Goal: Task Accomplishment & Management: Manage account settings

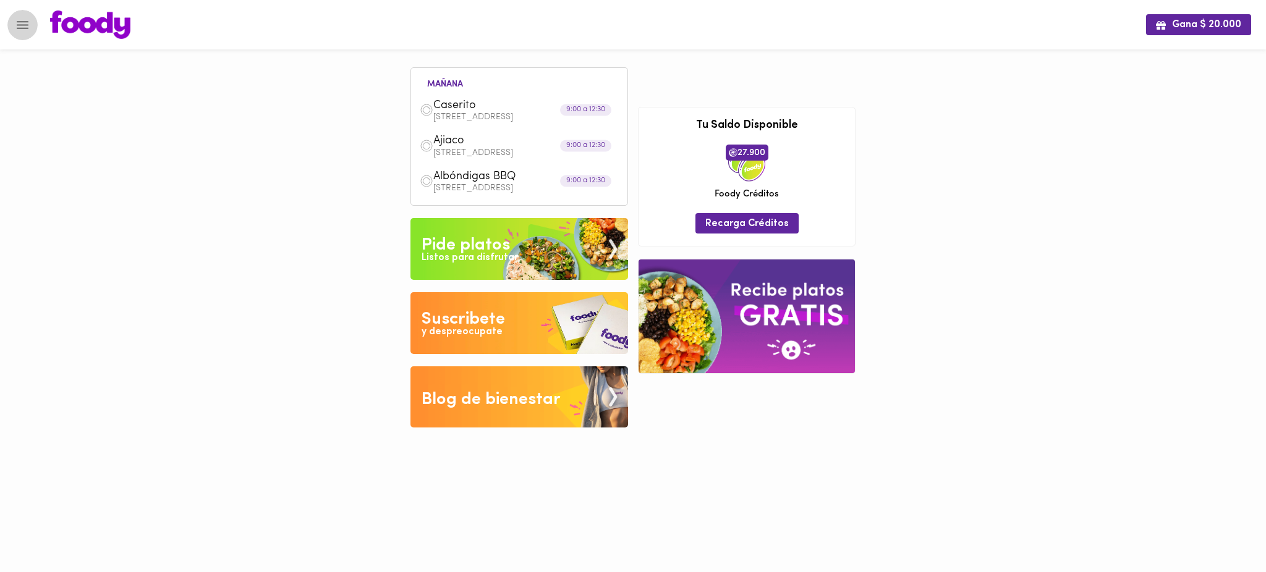
click at [25, 23] on icon "Menu" at bounding box center [22, 24] width 15 height 15
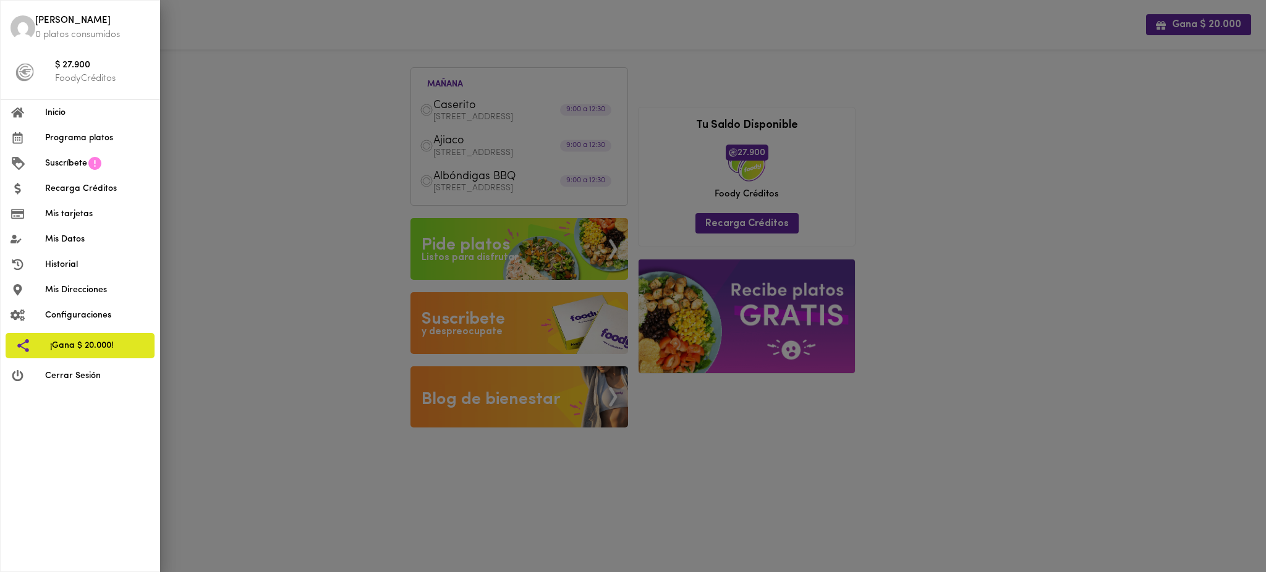
click at [242, 151] on div at bounding box center [633, 286] width 1266 height 572
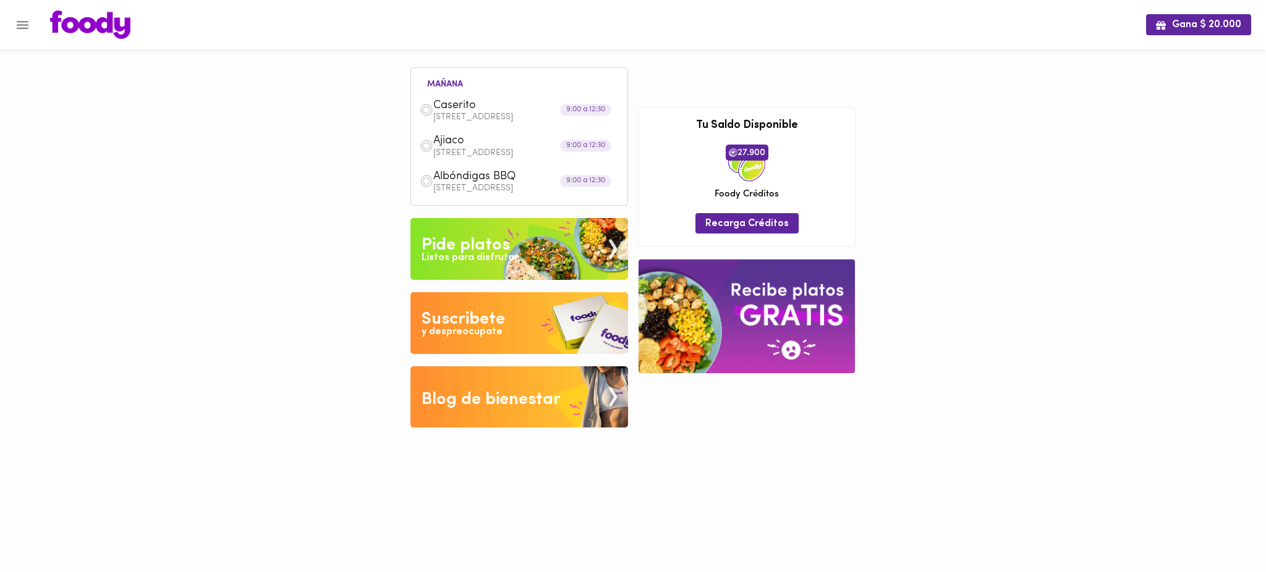
click at [452, 187] on p "[STREET_ADDRESS]" at bounding box center [525, 188] width 185 height 9
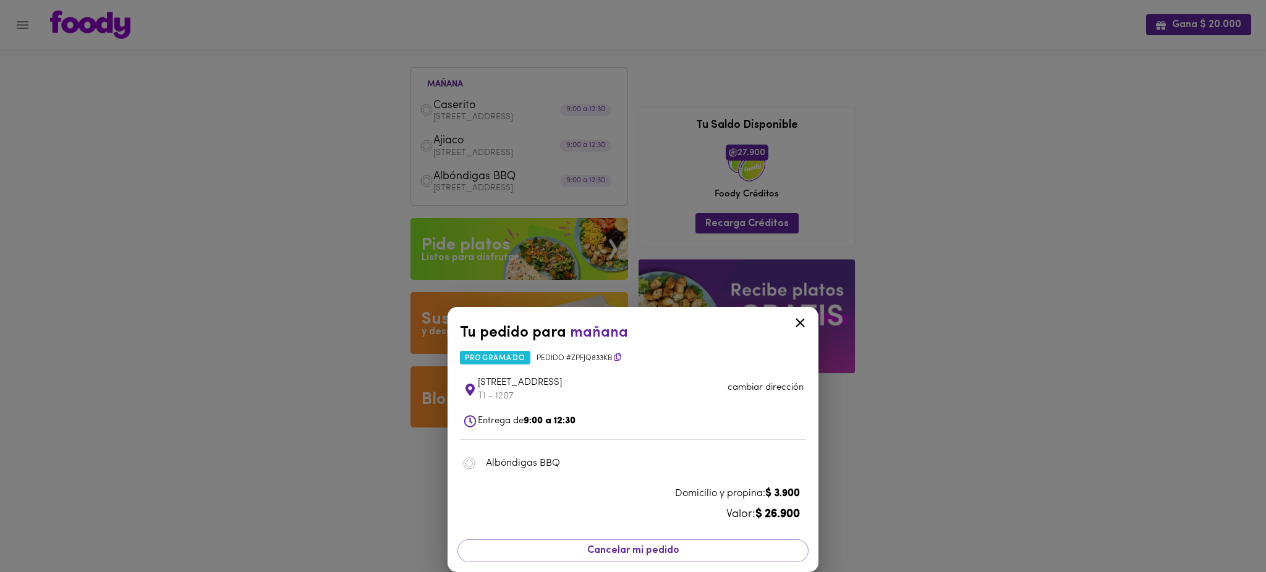
click at [798, 318] on icon at bounding box center [799, 322] width 15 height 15
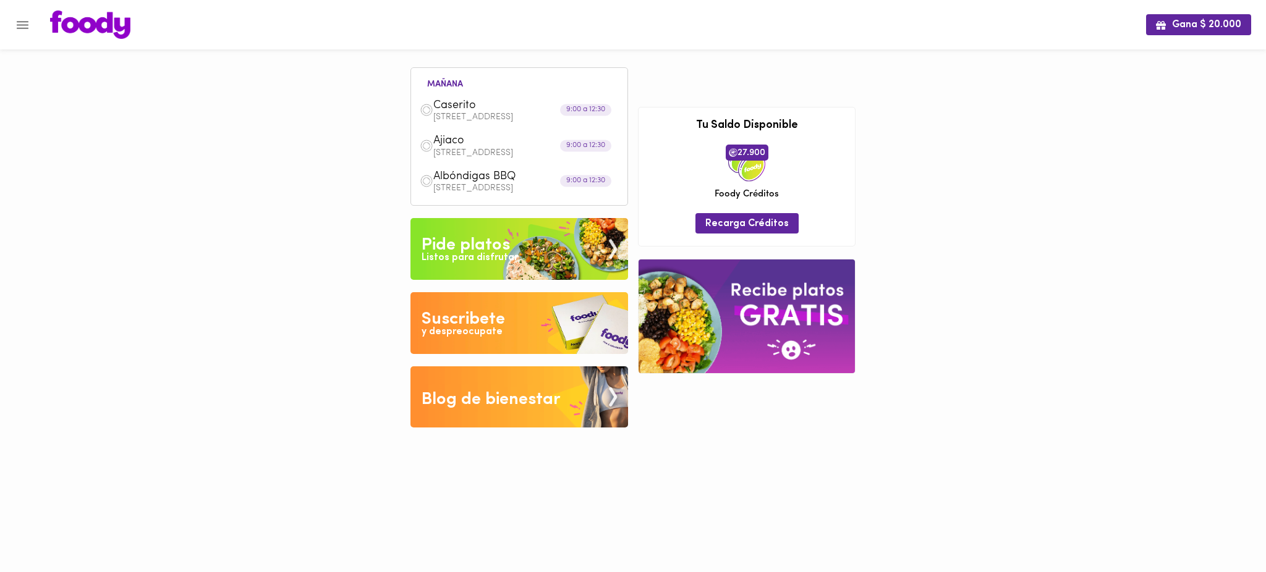
click at [449, 149] on p "[STREET_ADDRESS]" at bounding box center [525, 153] width 185 height 9
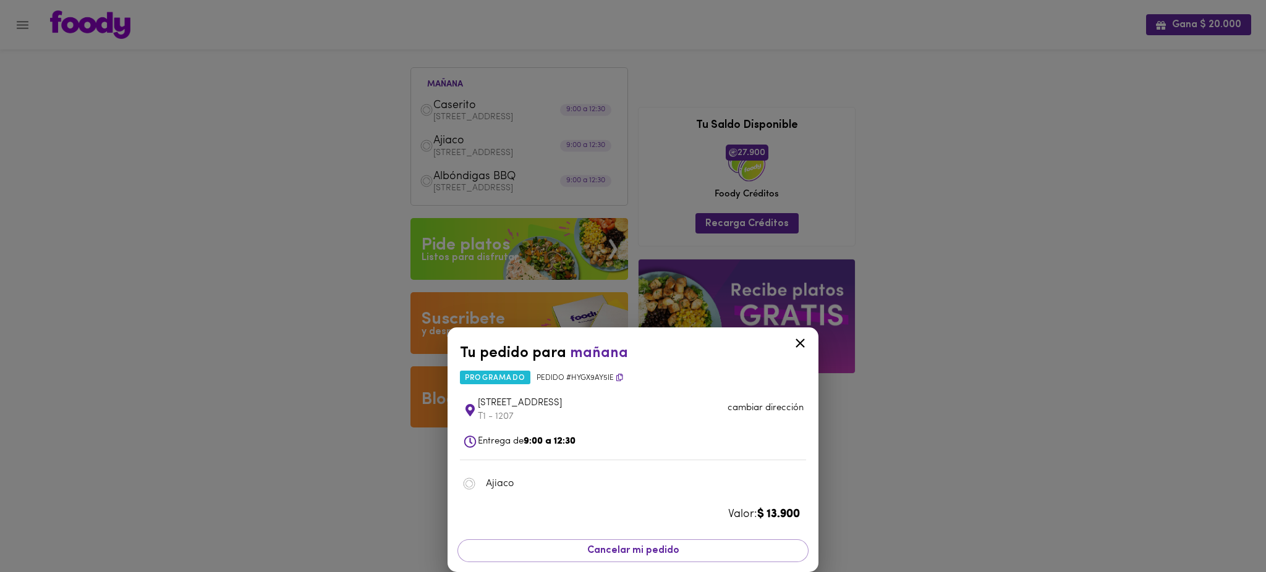
click at [386, 108] on div "Tu pedido para [DATE] programado Pedido # HyGx9aY5iE [STREET_ADDRESS] cambiar d…" at bounding box center [633, 286] width 1266 height 572
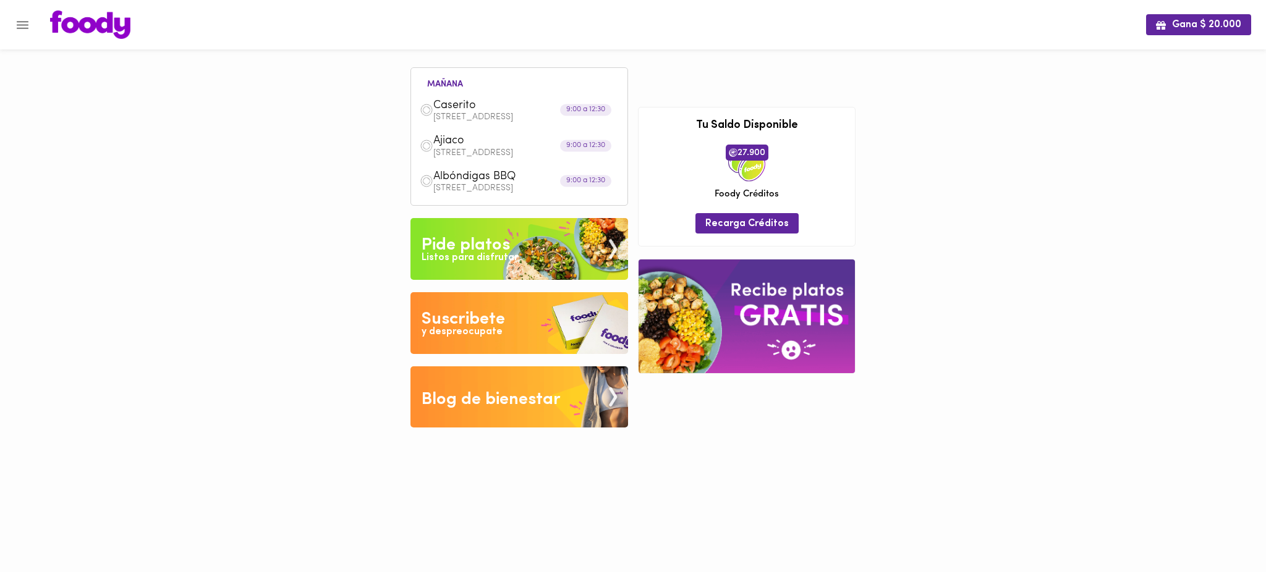
click at [448, 114] on p "[STREET_ADDRESS]" at bounding box center [525, 117] width 185 height 9
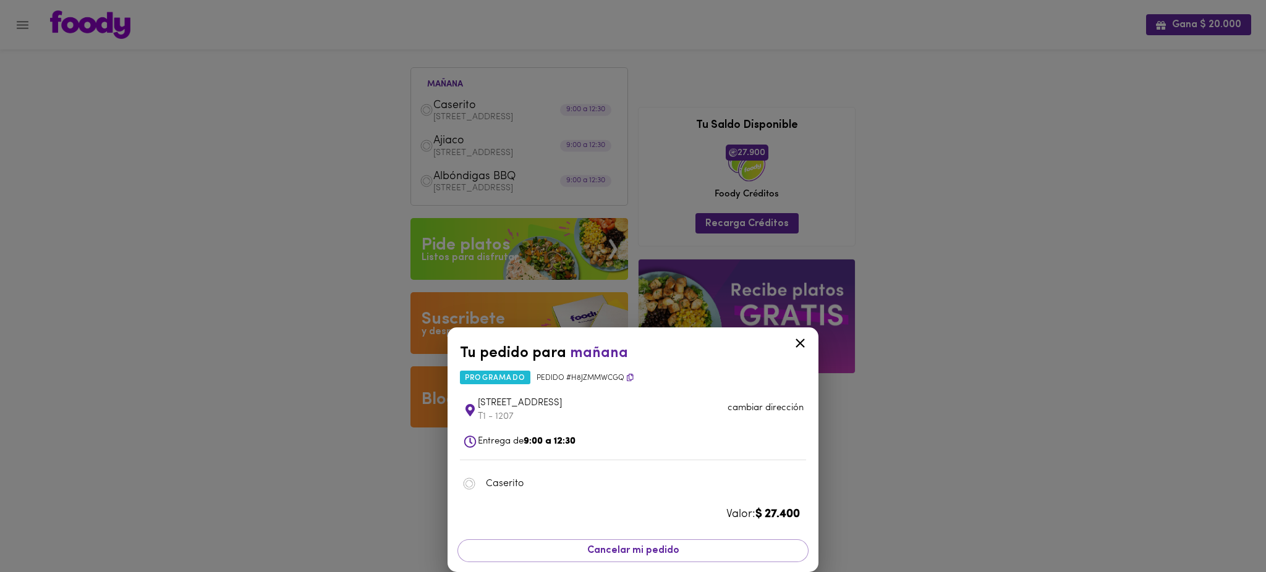
click at [911, 161] on div "Tu pedido para [DATE] programado Pedido # H8JzmmWCGQ [STREET_ADDRESS] cambiar d…" at bounding box center [633, 286] width 1266 height 572
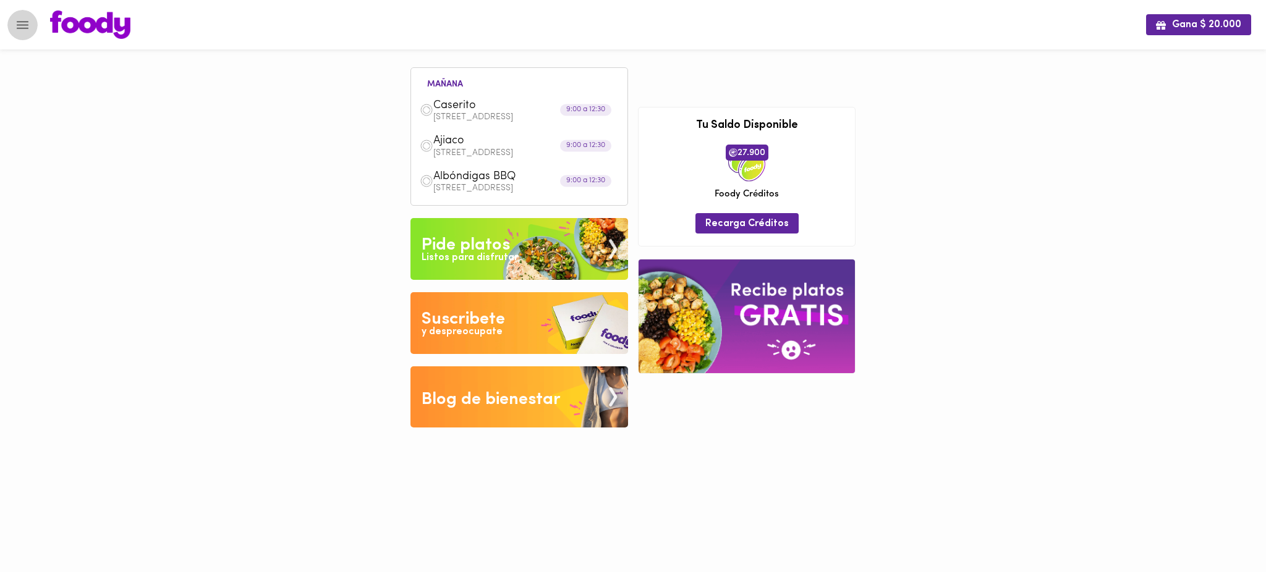
click at [16, 25] on icon "Menu" at bounding box center [22, 24] width 15 height 15
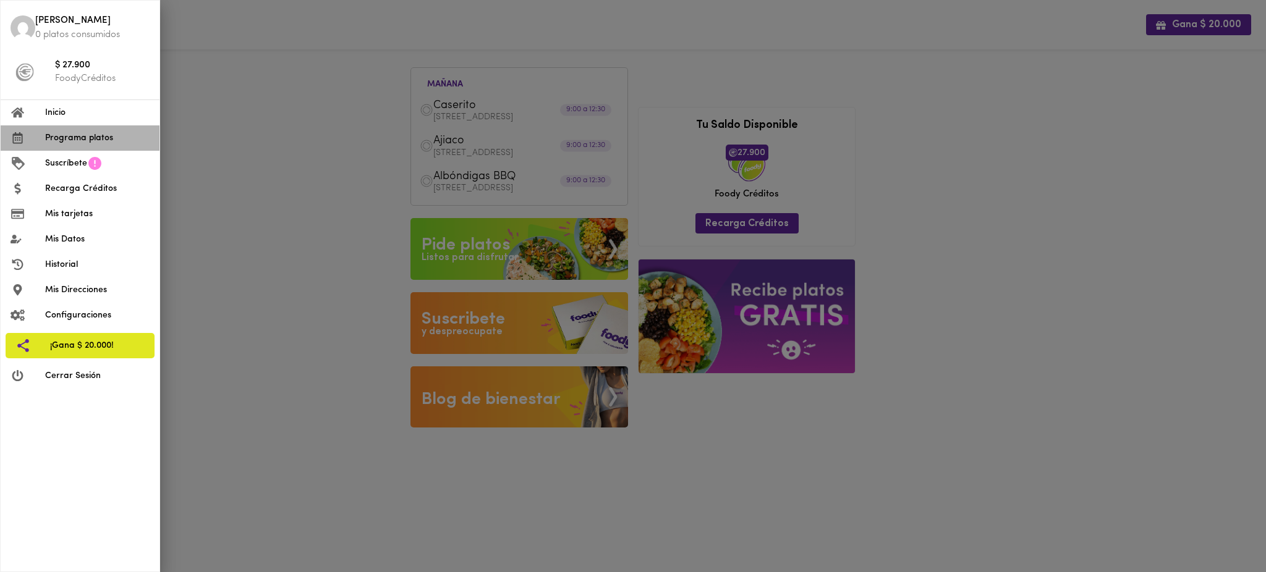
click at [89, 142] on span "Programa platos" at bounding box center [97, 138] width 104 height 13
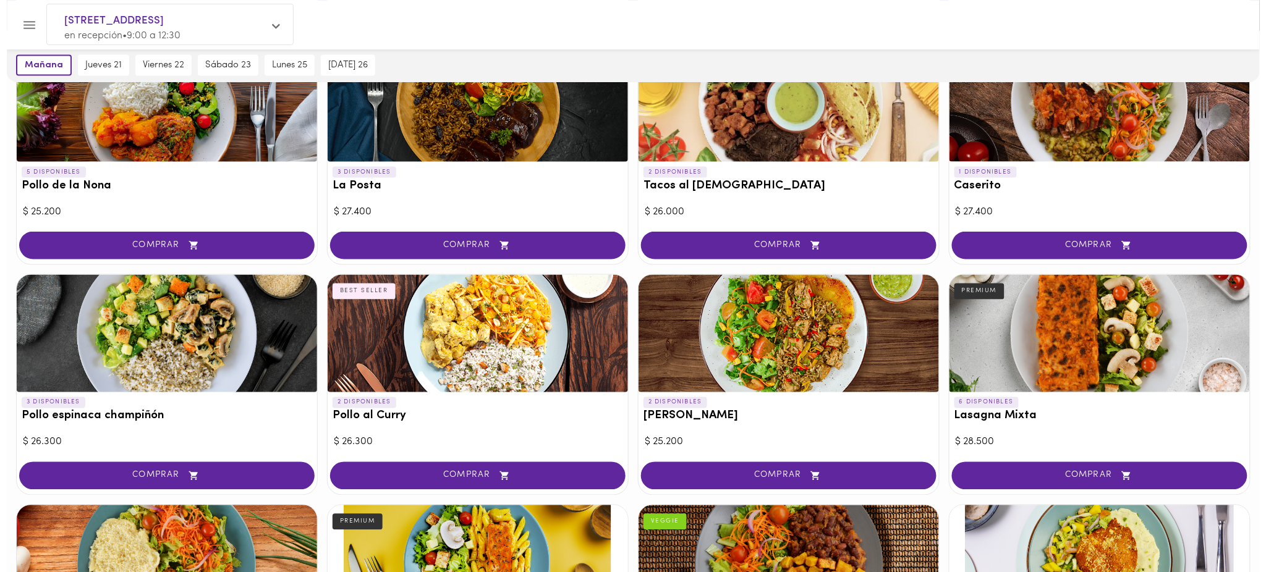
scroll to position [564, 0]
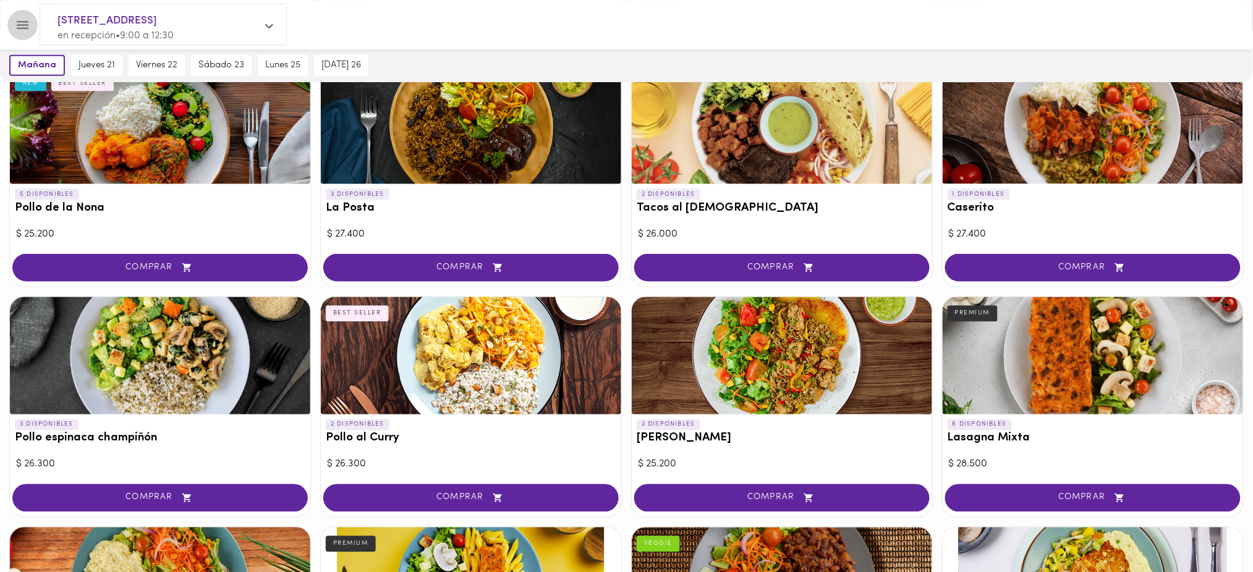
click at [20, 23] on icon "Menu" at bounding box center [22, 24] width 15 height 15
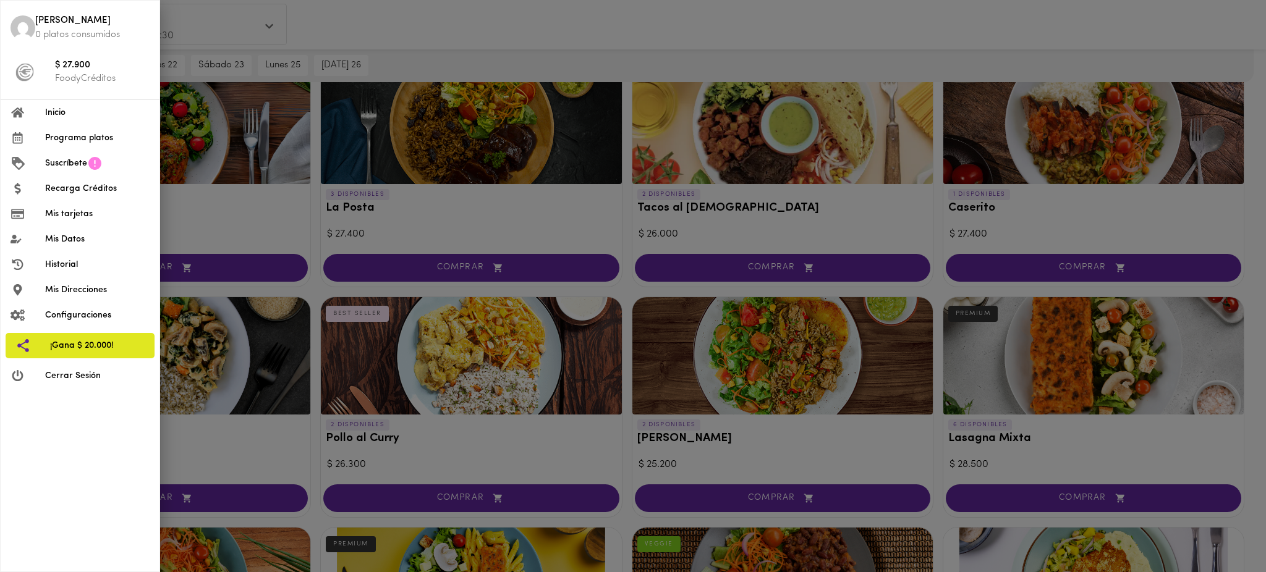
click at [90, 113] on span "Inicio" at bounding box center [97, 112] width 104 height 13
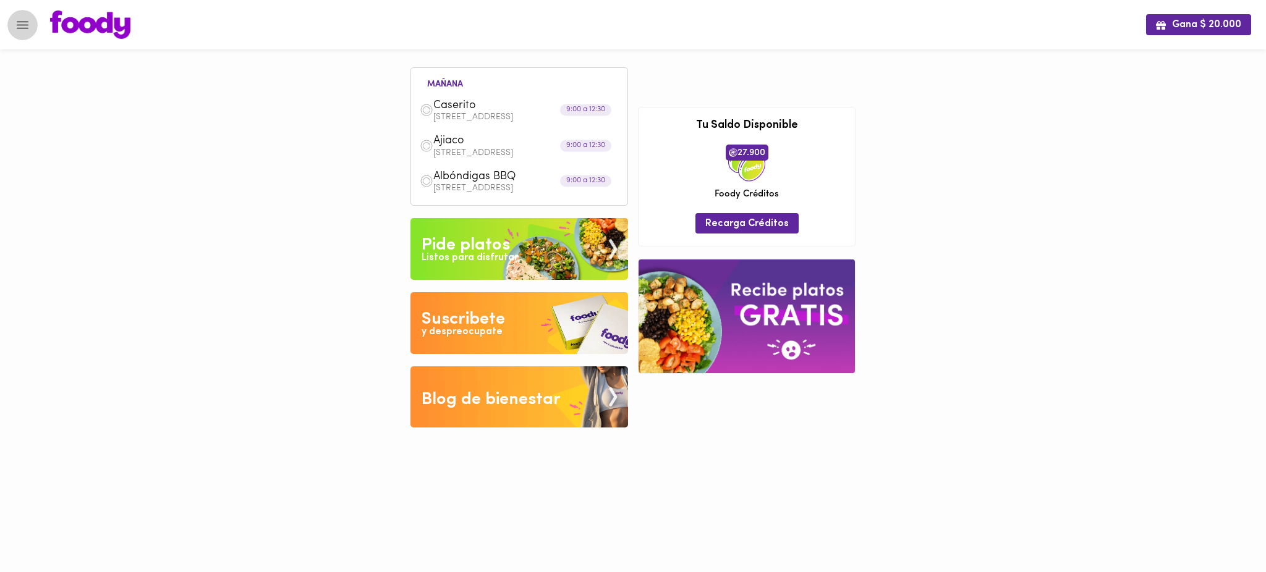
click at [17, 26] on icon "Menu" at bounding box center [22, 24] width 15 height 15
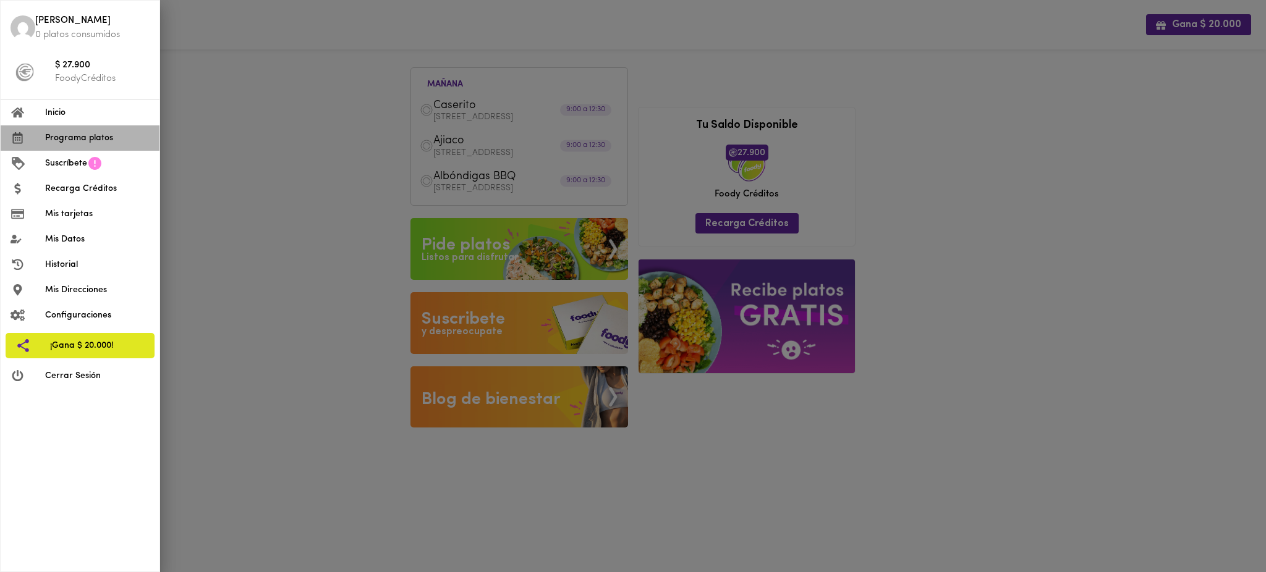
click at [65, 138] on span "Programa platos" at bounding box center [97, 138] width 104 height 13
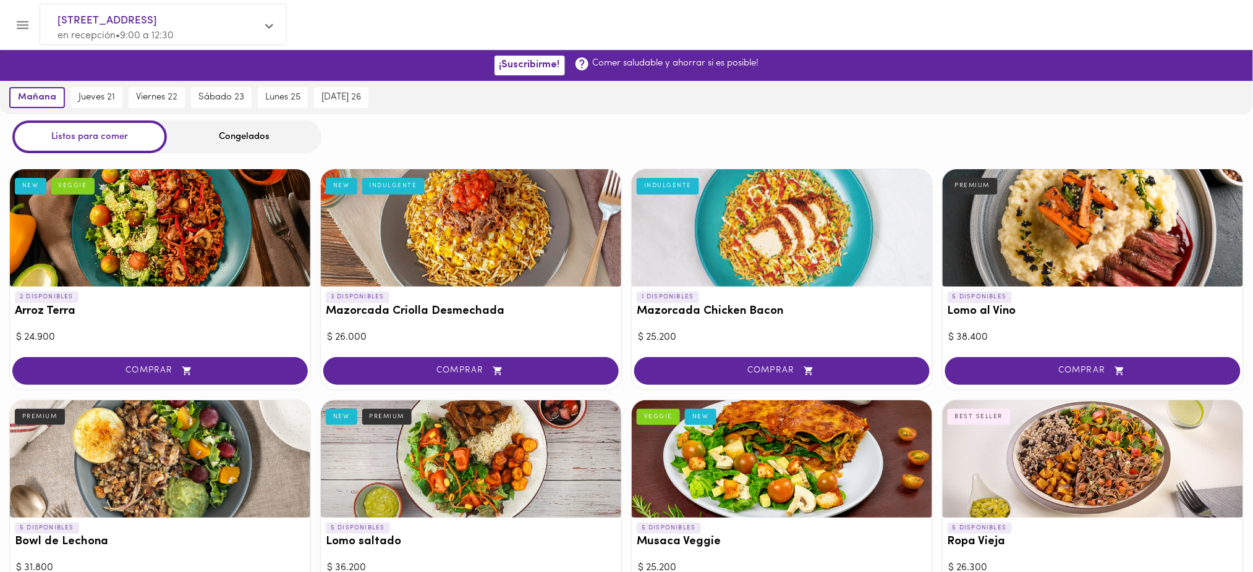
click at [230, 137] on div "Congelados" at bounding box center [244, 137] width 155 height 33
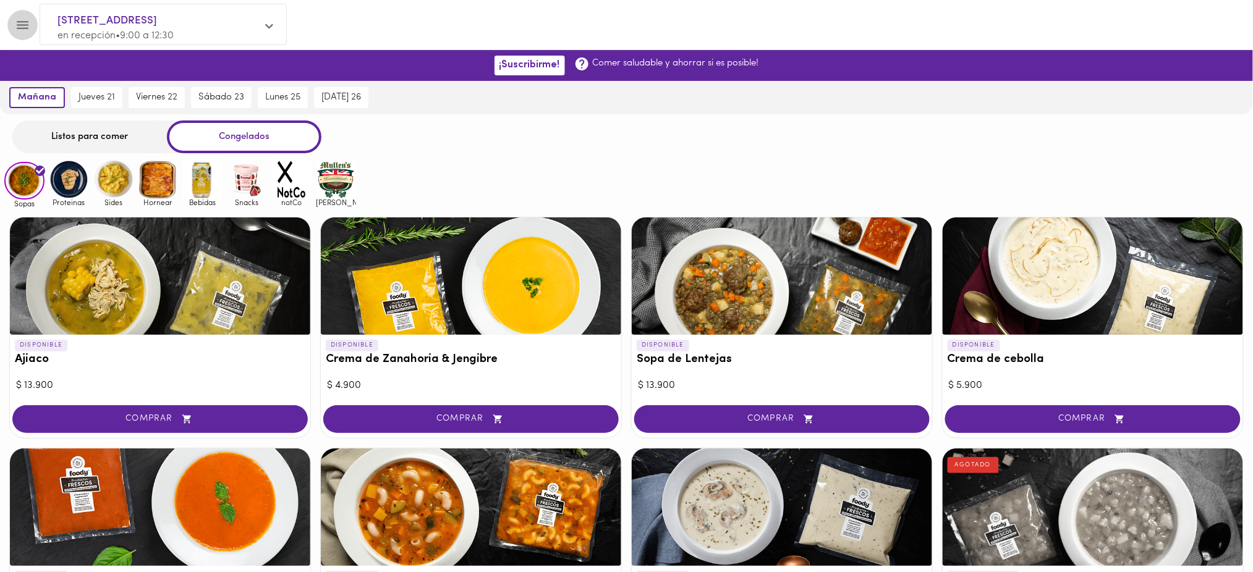
click at [22, 30] on icon "Menu" at bounding box center [22, 24] width 15 height 15
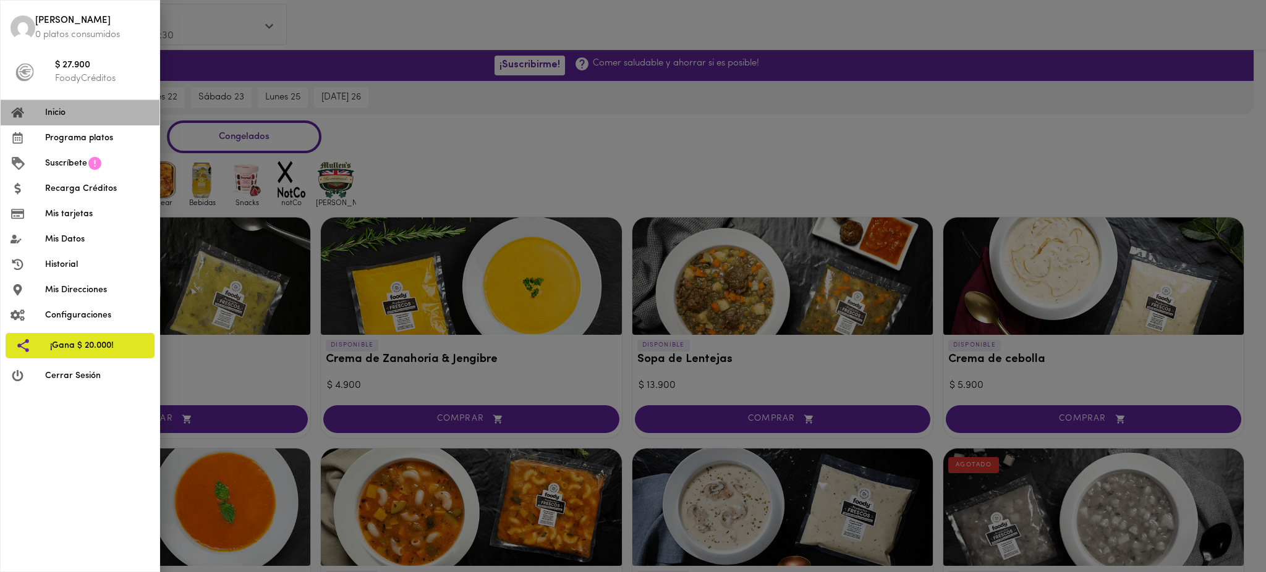
click at [47, 112] on span "Inicio" at bounding box center [97, 112] width 104 height 13
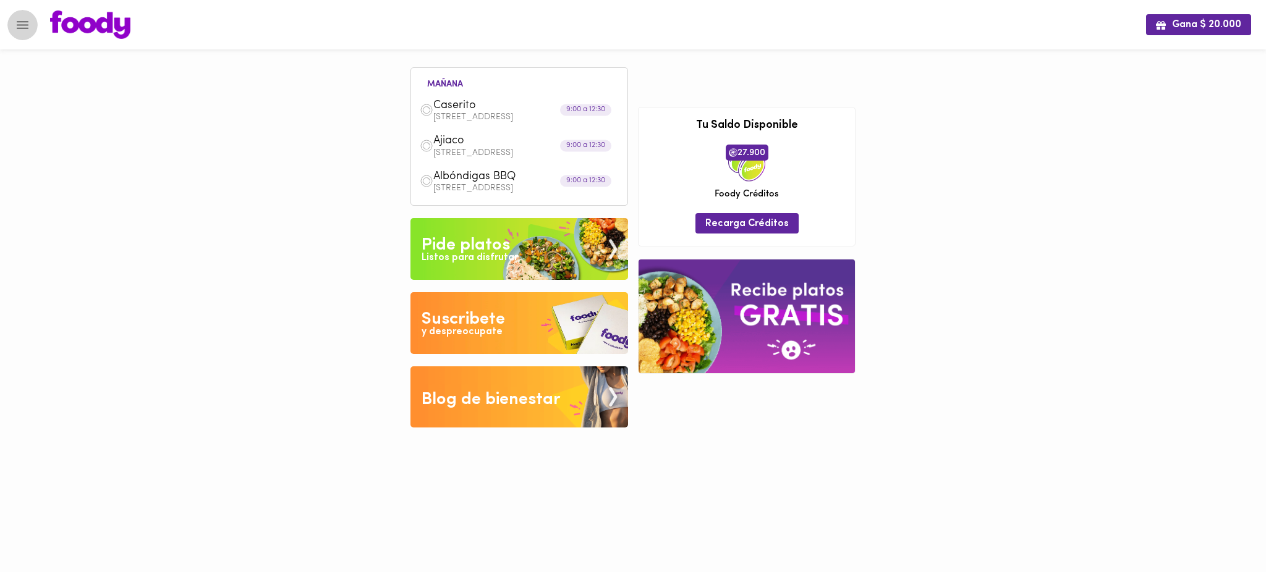
click at [24, 26] on icon "Menu" at bounding box center [22, 24] width 15 height 15
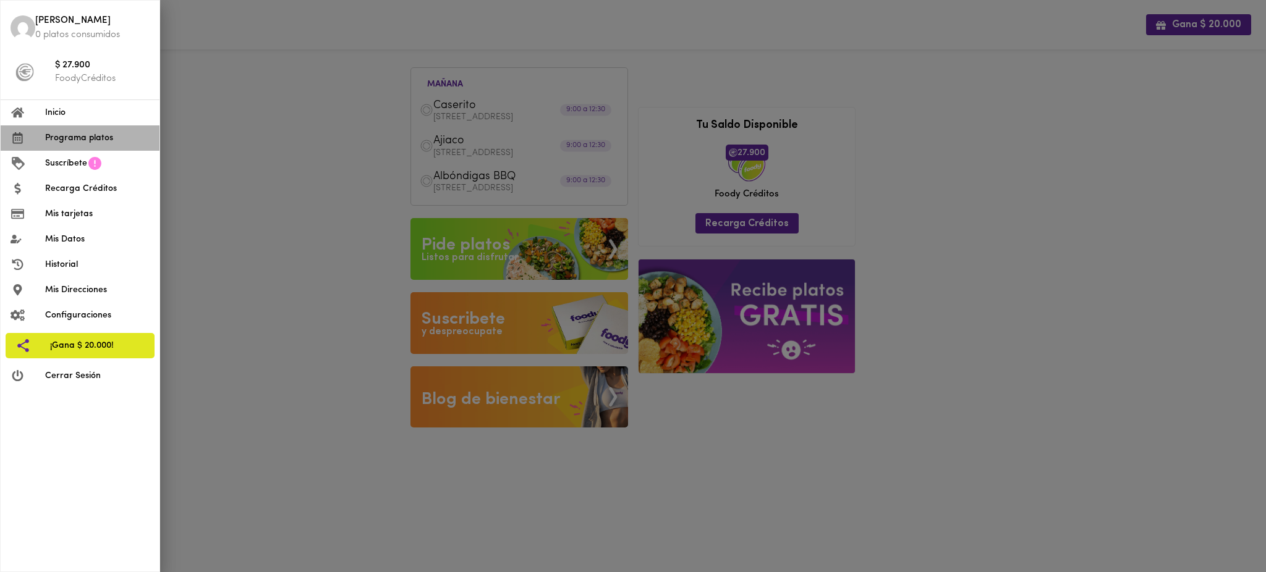
click at [69, 140] on span "Programa platos" at bounding box center [97, 138] width 104 height 13
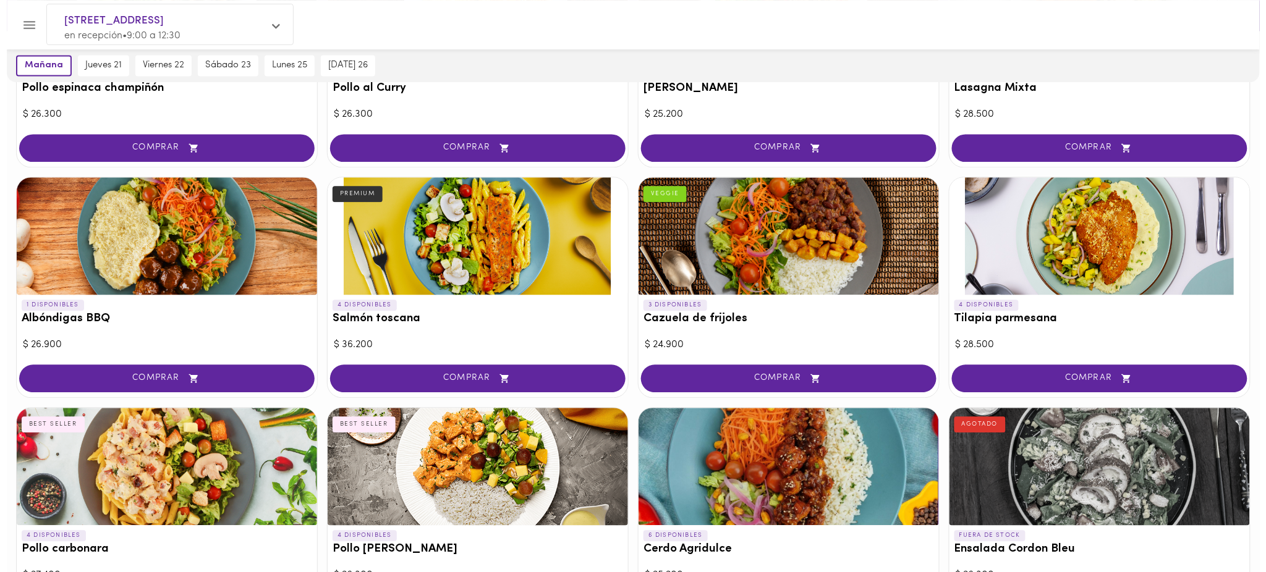
scroll to position [927, 0]
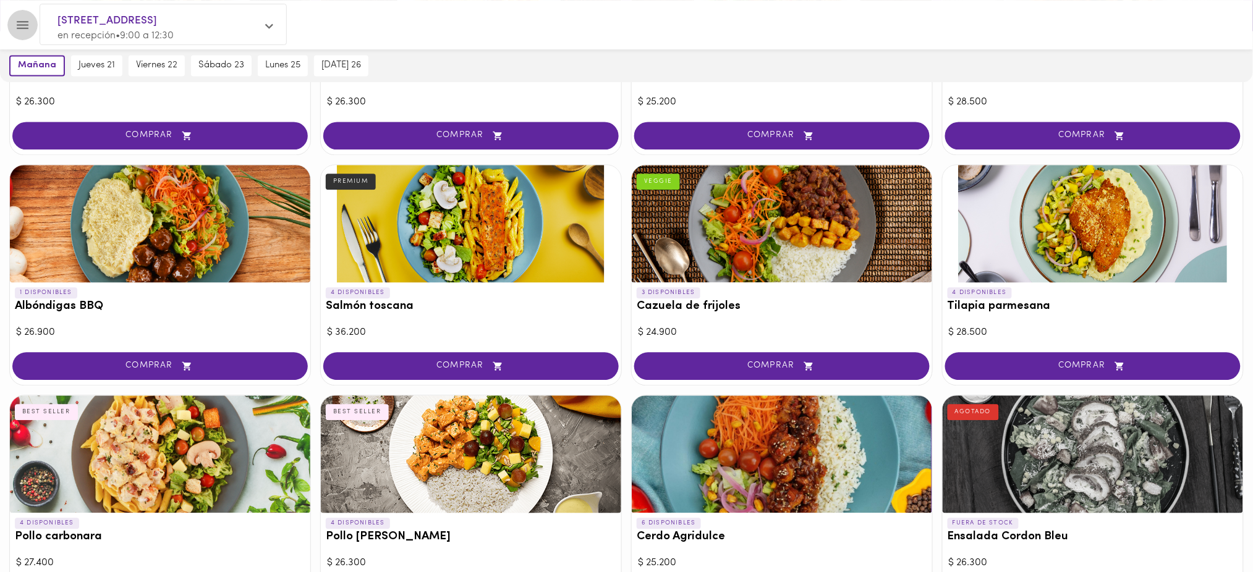
click at [24, 19] on icon "Menu" at bounding box center [22, 24] width 15 height 15
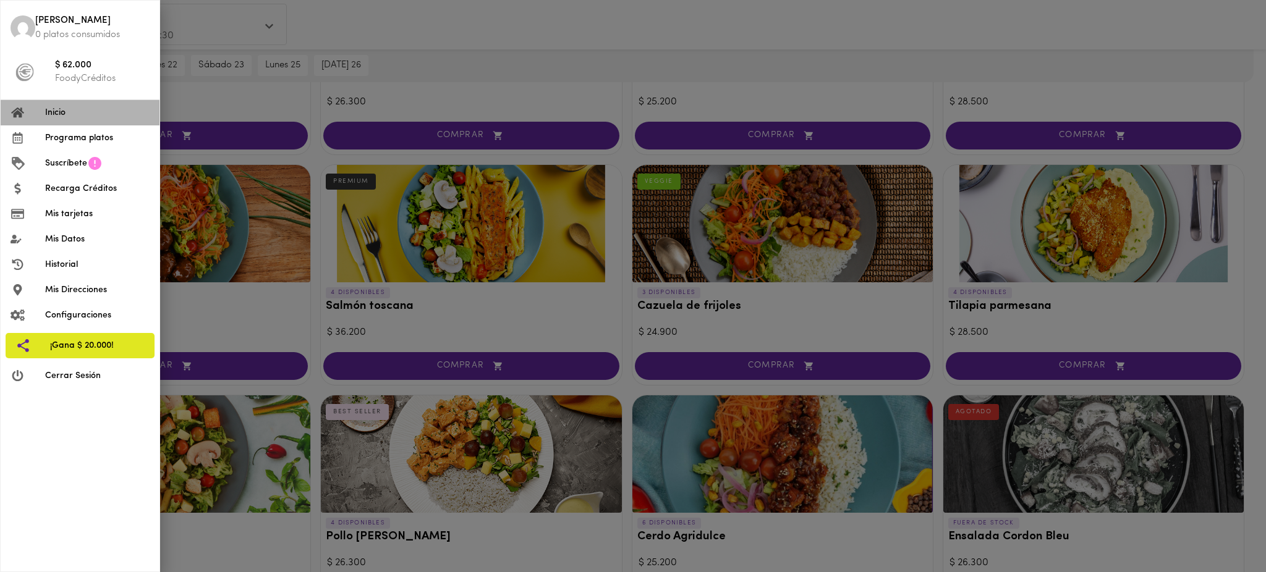
click at [74, 115] on span "Inicio" at bounding box center [97, 112] width 104 height 13
